Goal: Navigation & Orientation: Find specific page/section

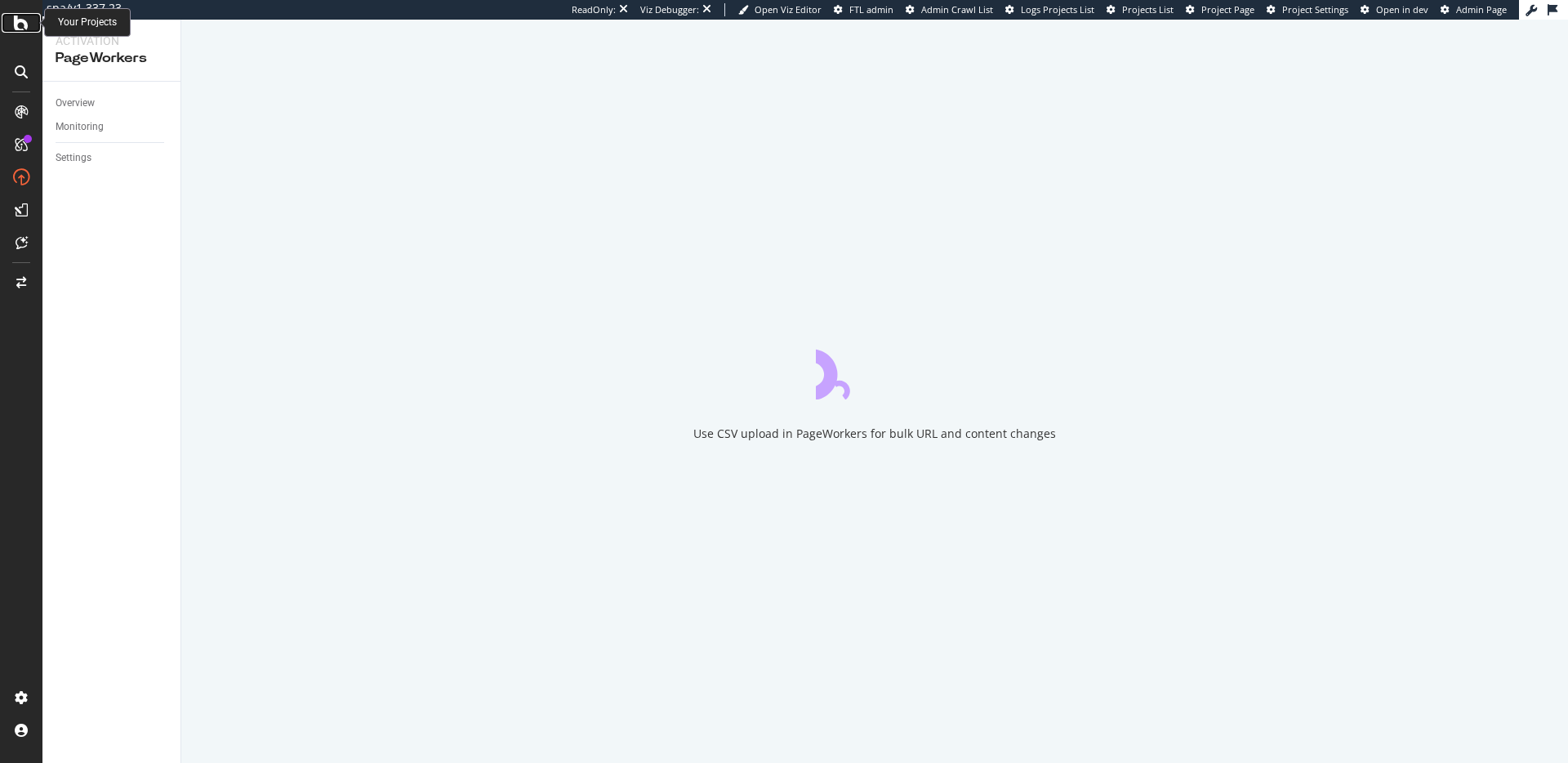
click at [16, 20] on icon at bounding box center [20, 23] width 14 height 19
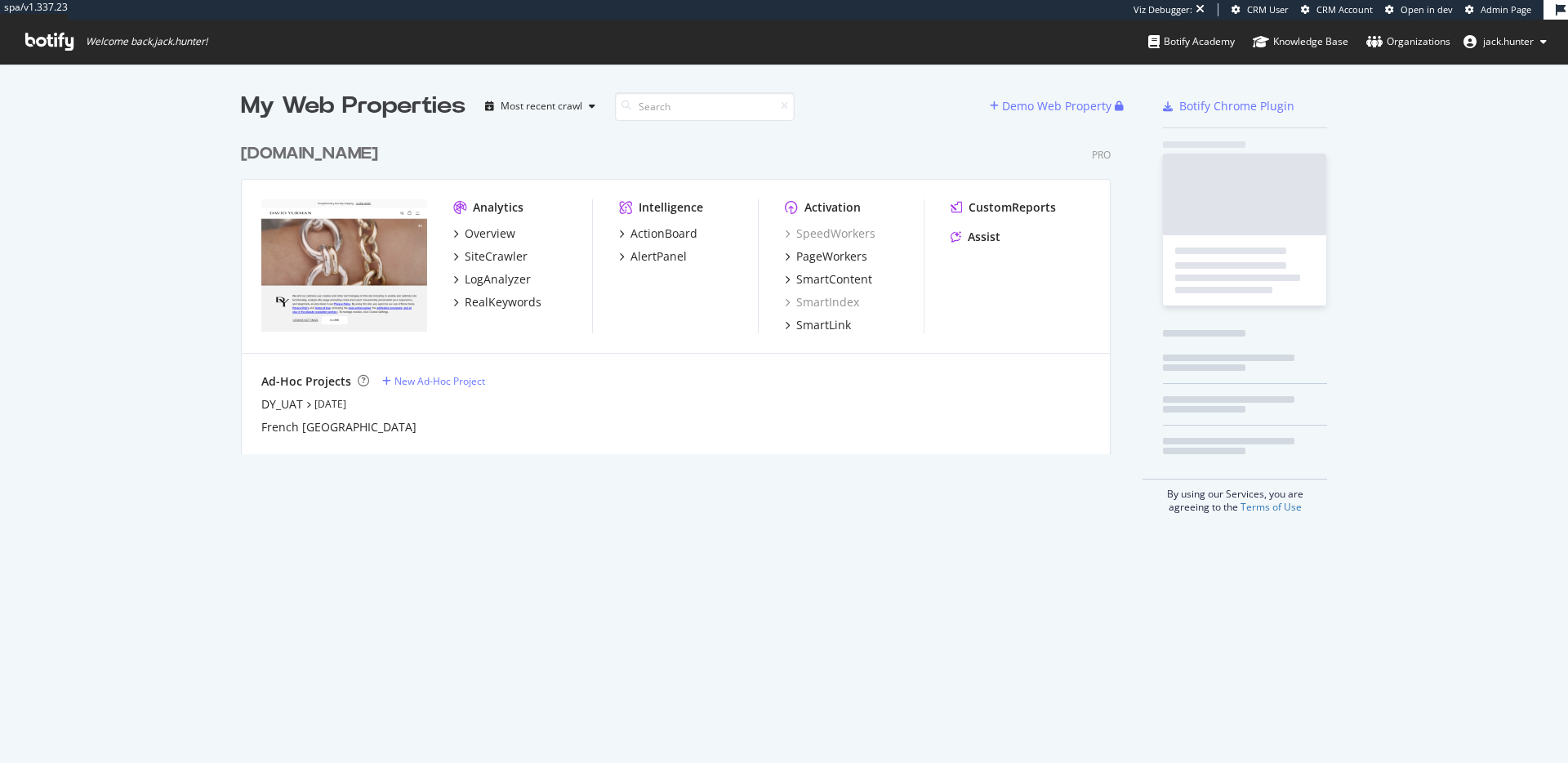
scroll to position [332, 883]
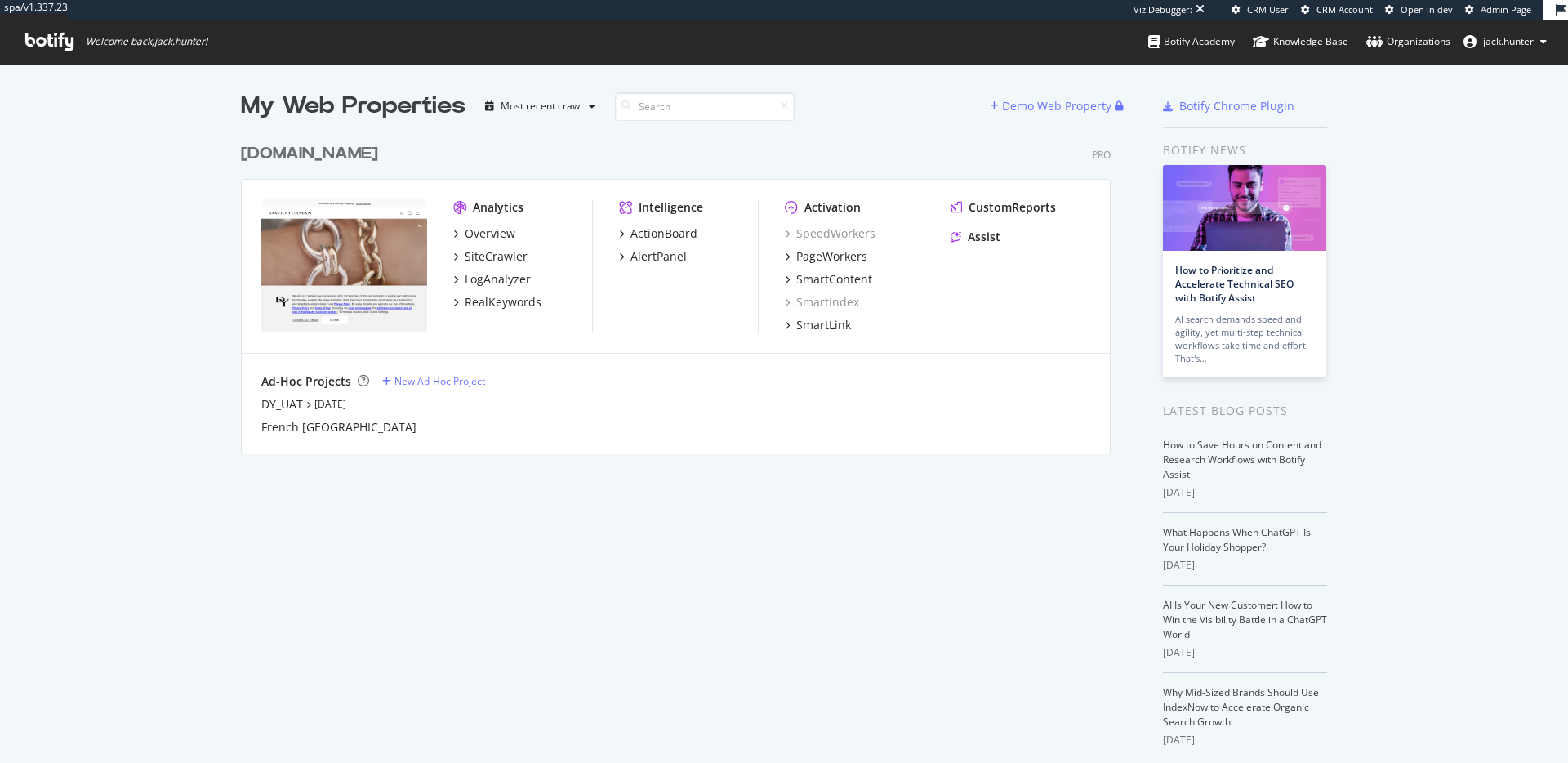
click at [318, 155] on div "[DOMAIN_NAME]" at bounding box center [309, 153] width 137 height 24
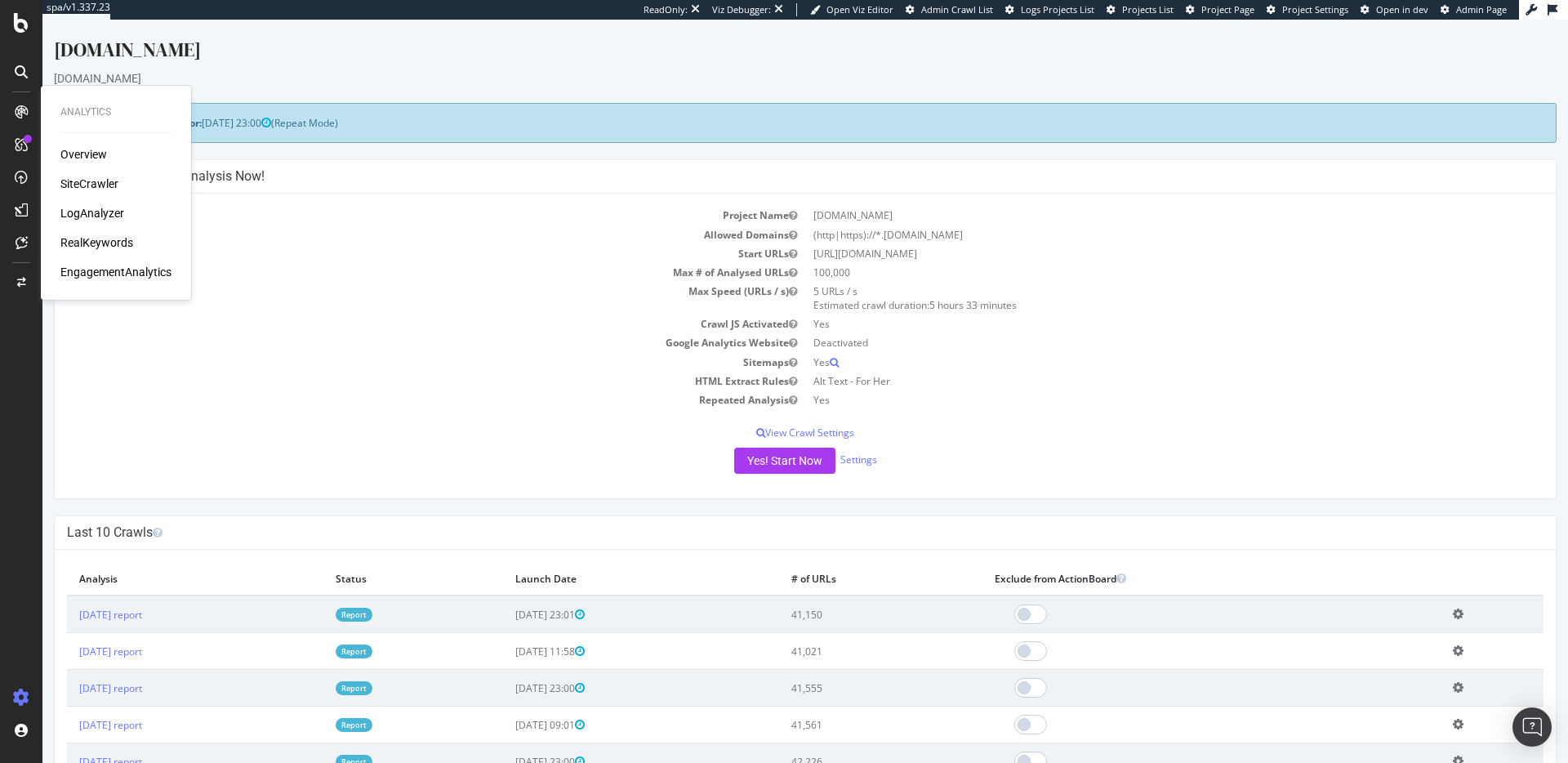
click at [80, 176] on div "SiteCrawler" at bounding box center [89, 183] width 58 height 16
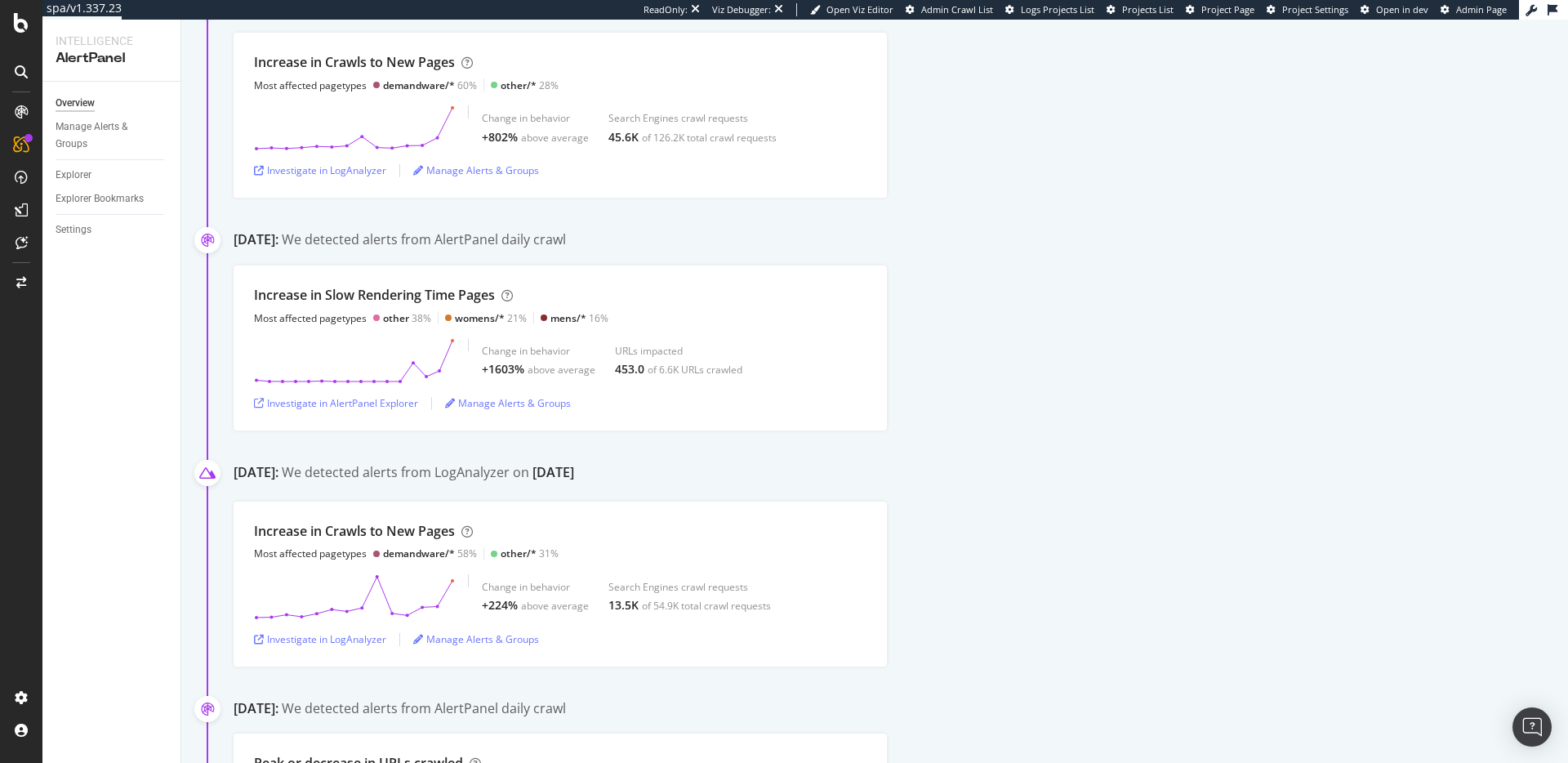
scroll to position [715, 0]
